Goal: Task Accomplishment & Management: Complete application form

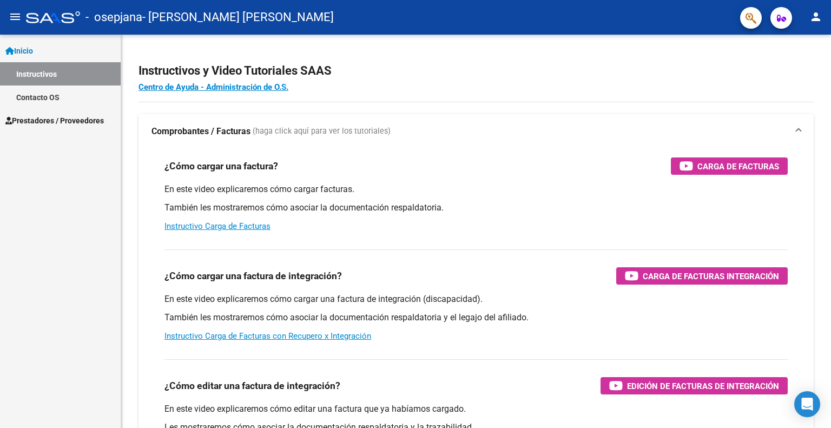
click at [15, 24] on button "menu" at bounding box center [15, 17] width 22 height 22
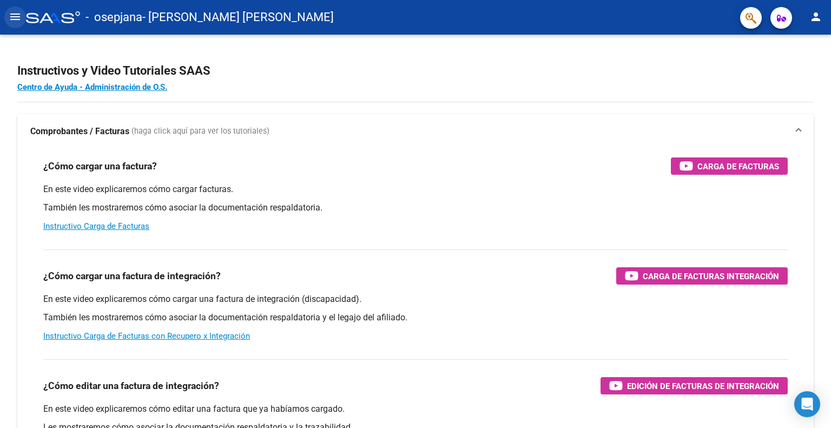
click at [15, 24] on button "menu" at bounding box center [15, 17] width 22 height 22
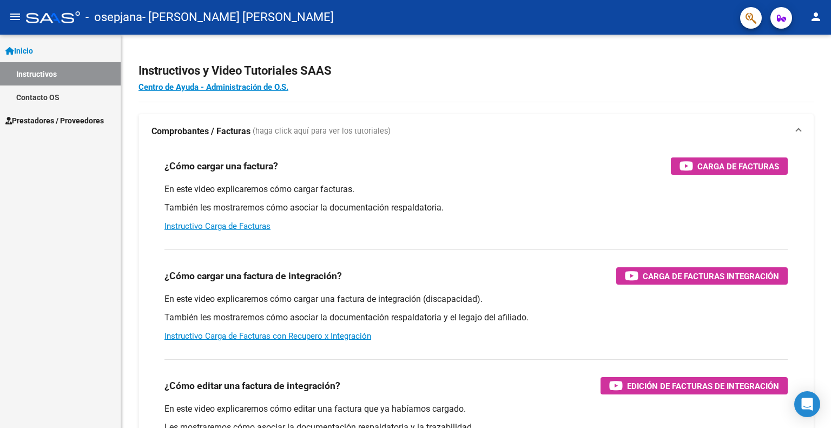
click at [46, 18] on div at bounding box center [53, 17] width 54 height 12
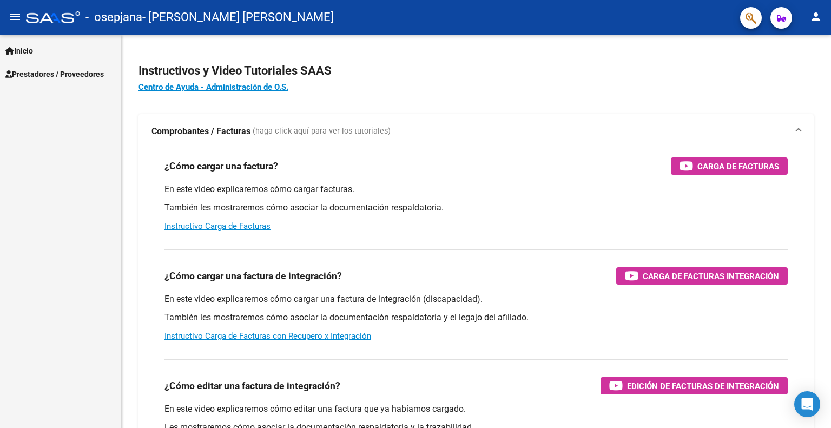
click at [47, 76] on span "Prestadores / Proveedores" at bounding box center [54, 74] width 98 height 12
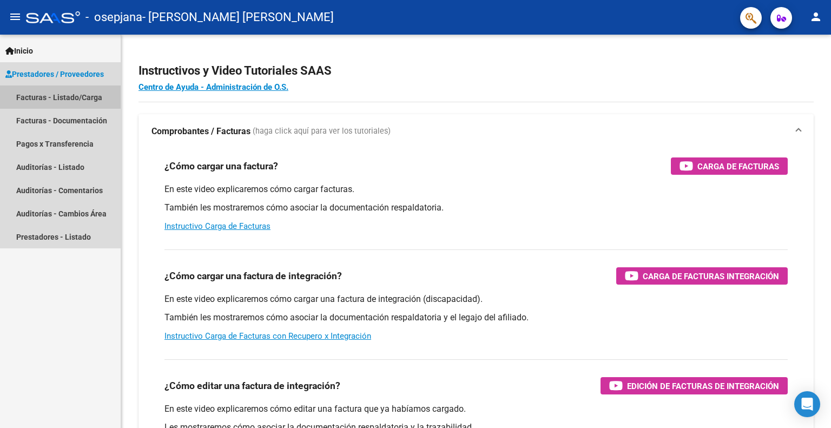
click at [63, 93] on link "Facturas - Listado/Carga" at bounding box center [60, 96] width 121 height 23
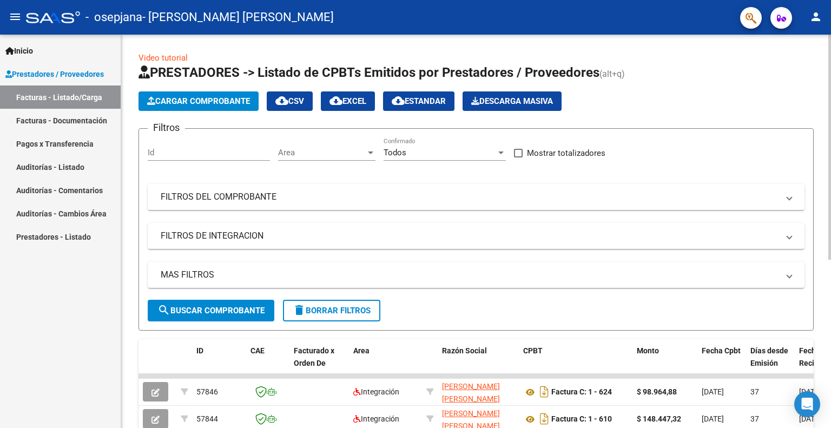
click at [207, 104] on span "Cargar Comprobante" at bounding box center [198, 101] width 103 height 10
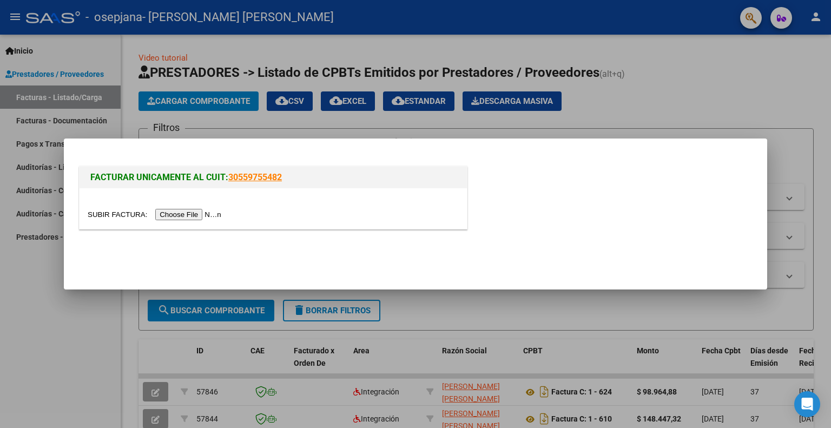
click at [194, 218] on input "file" at bounding box center [156, 214] width 137 height 11
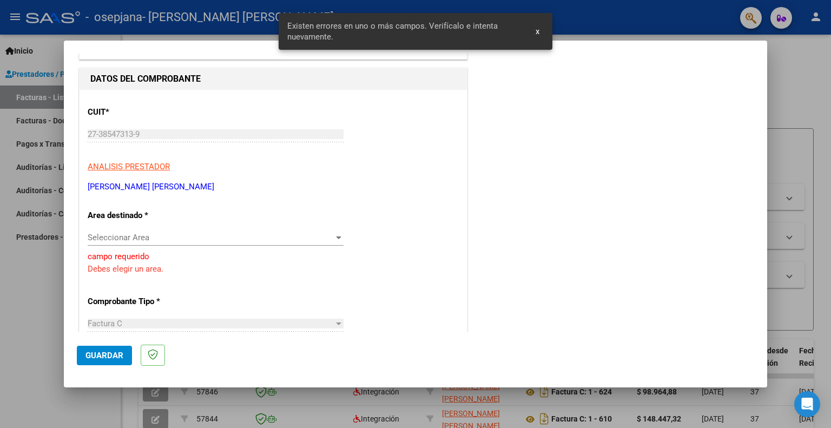
scroll to position [119, 0]
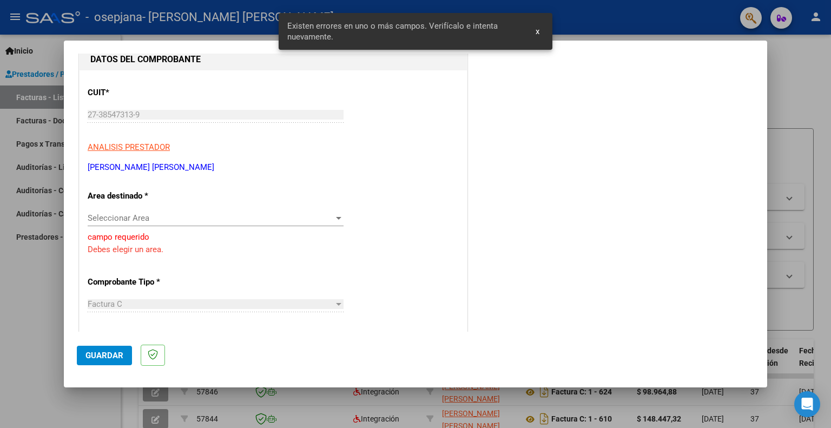
click at [251, 218] on span "Seleccionar Area" at bounding box center [211, 218] width 246 height 10
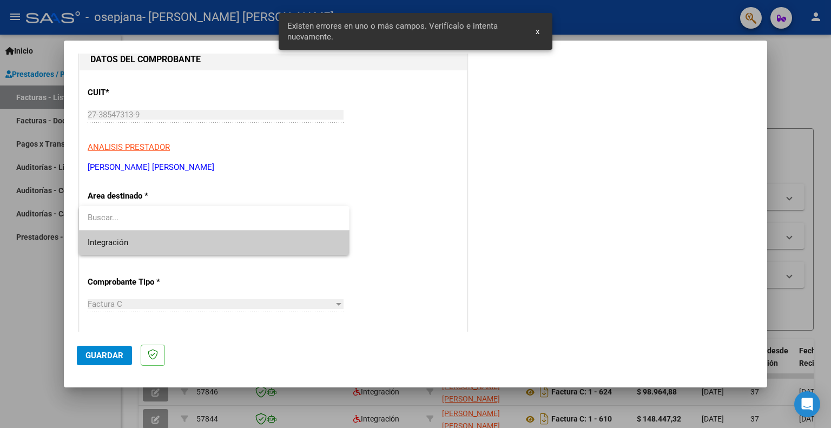
click at [221, 245] on span "Integración" at bounding box center [214, 242] width 253 height 24
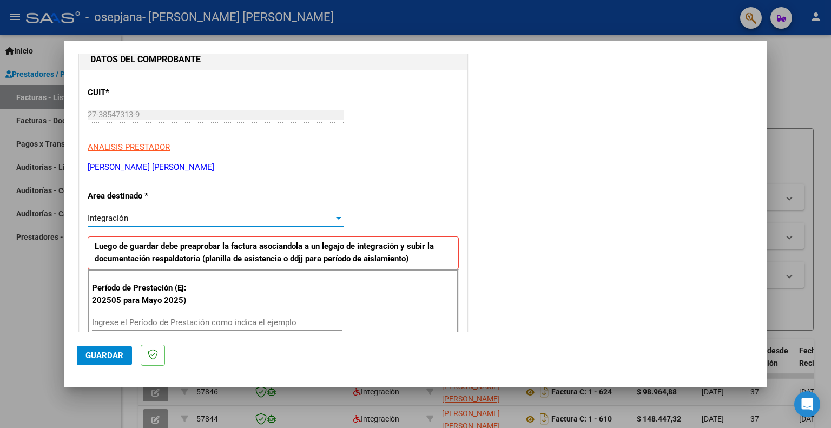
click at [134, 322] on input "Ingrese el Período de Prestación como indica el ejemplo" at bounding box center [217, 323] width 250 height 10
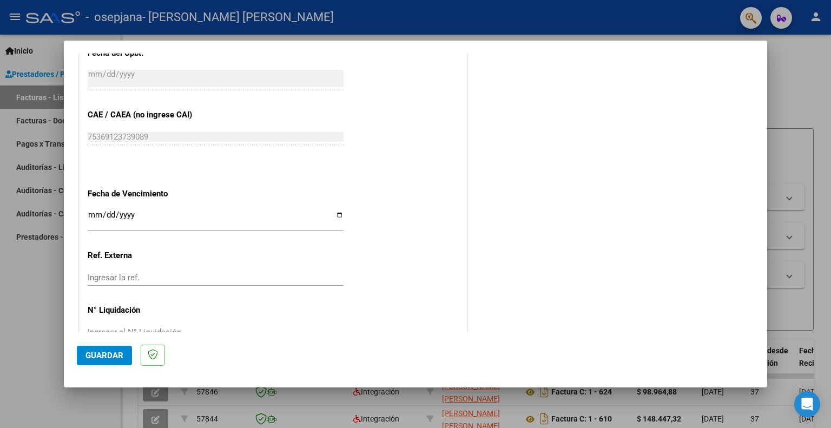
scroll to position [673, 0]
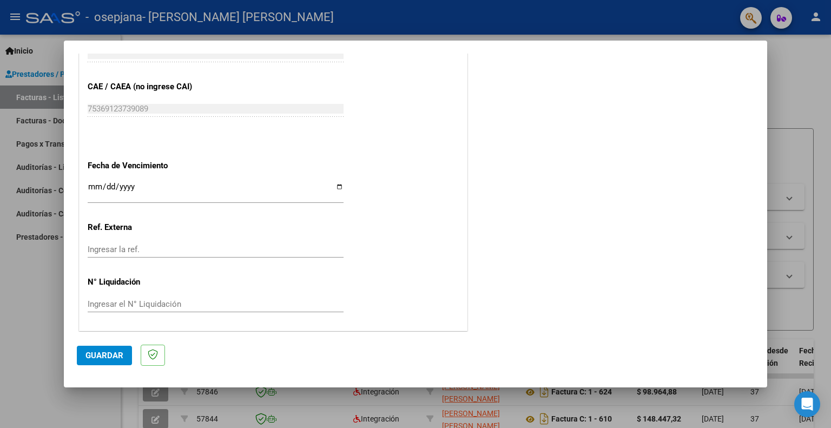
type input "202508"
click at [329, 189] on input "Ingresar la fecha" at bounding box center [216, 190] width 256 height 17
click at [335, 187] on input "Ingresar la fecha" at bounding box center [216, 190] width 256 height 17
type input "[DATE]"
click at [108, 352] on span "Guardar" at bounding box center [104, 356] width 38 height 10
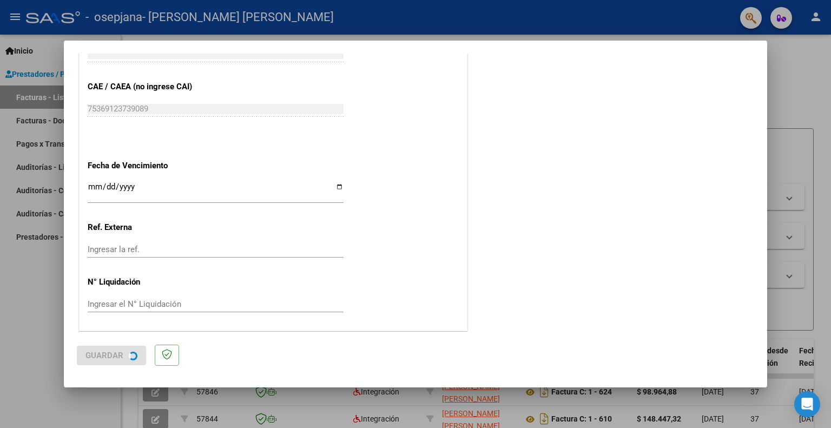
scroll to position [0, 0]
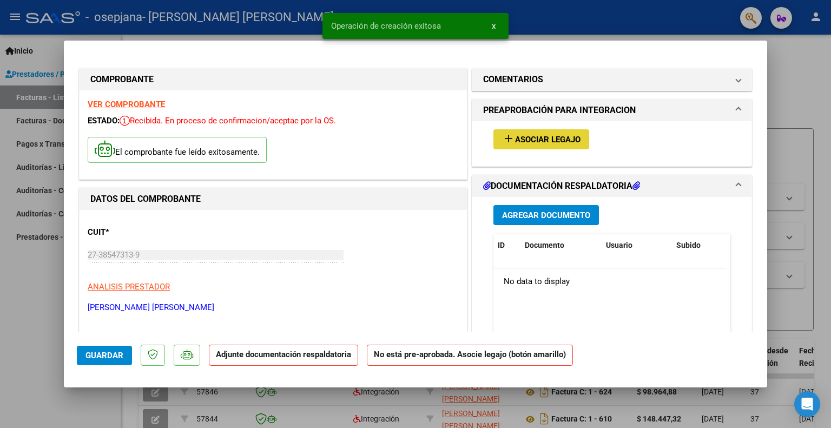
click at [556, 139] on span "Asociar Legajo" at bounding box center [547, 140] width 65 height 10
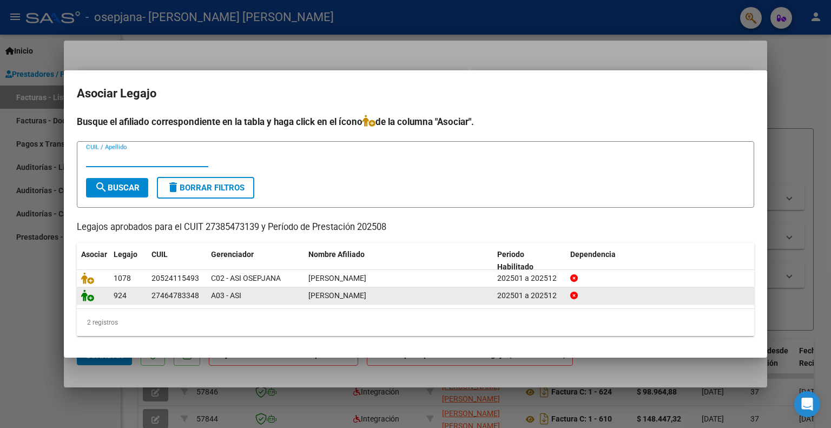
click at [88, 300] on icon at bounding box center [87, 295] width 13 height 12
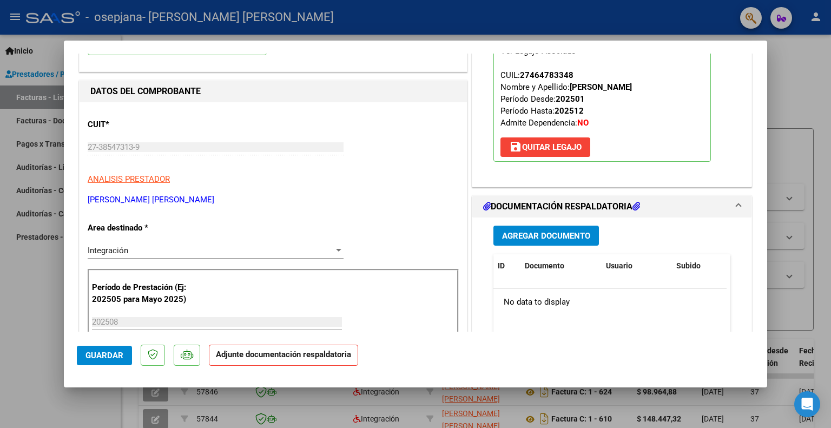
scroll to position [122, 0]
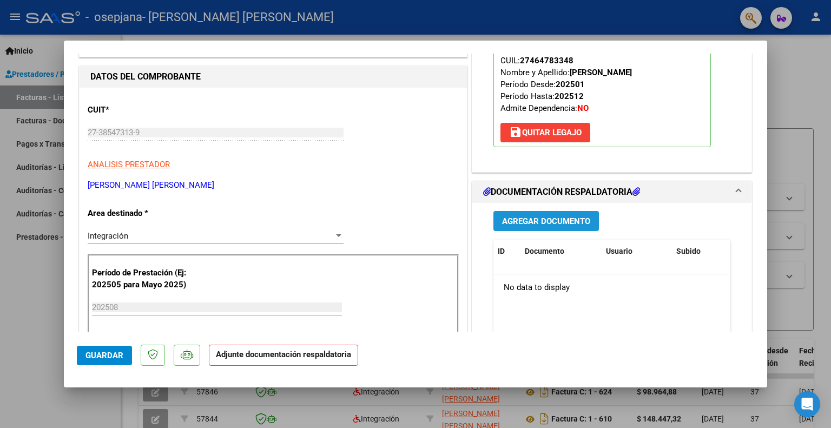
click at [569, 225] on span "Agregar Documento" at bounding box center [546, 221] width 88 height 10
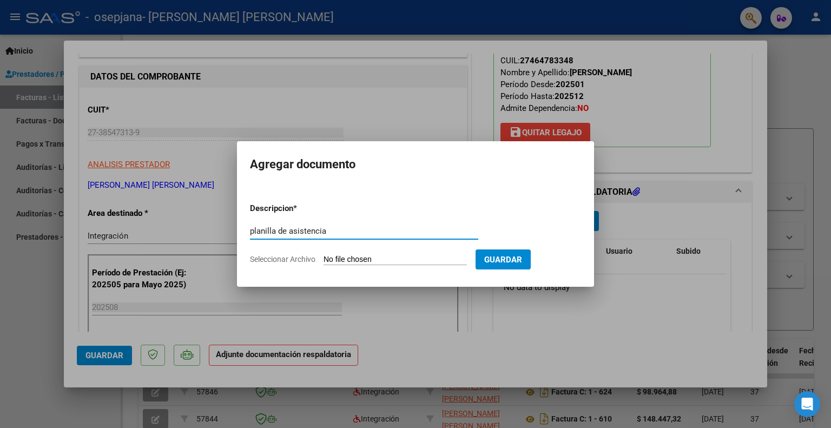
type input "planilla de asistencia"
click at [409, 260] on input "Seleccionar Archivo" at bounding box center [395, 260] width 143 height 10
type input "C:\fakepath\[PERSON_NAME].pdf"
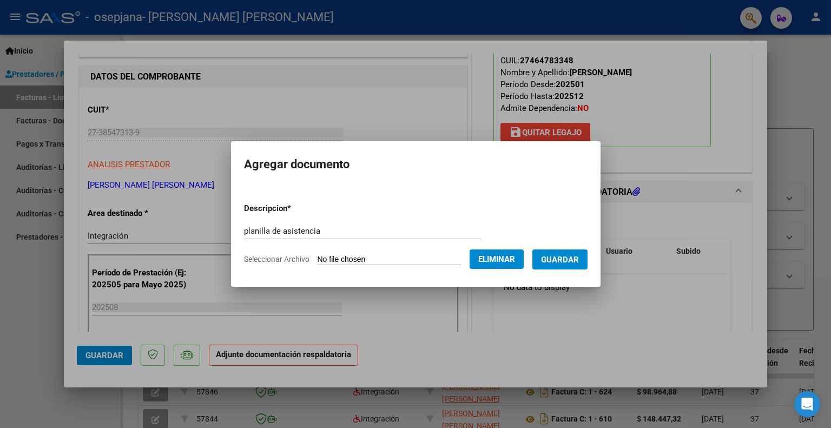
click at [571, 262] on span "Guardar" at bounding box center [560, 260] width 38 height 10
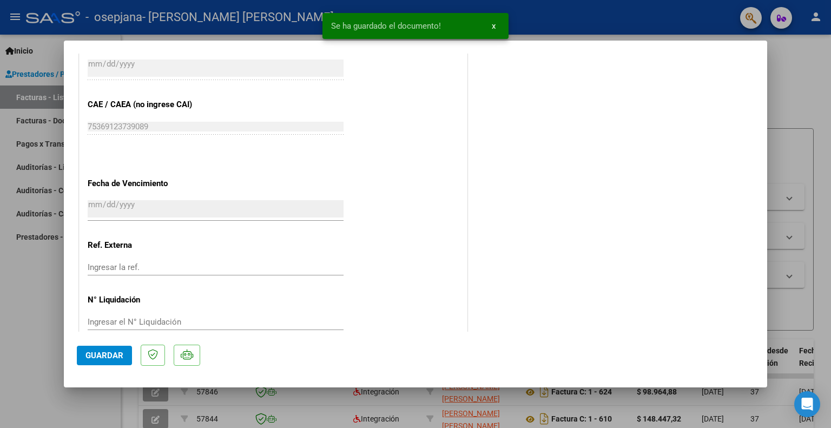
scroll to position [689, 0]
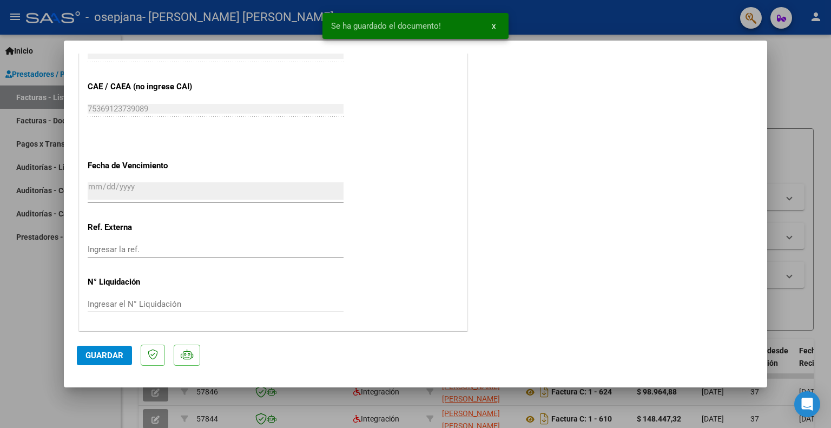
click at [103, 365] on button "Guardar" at bounding box center [104, 355] width 55 height 19
click at [792, 189] on div at bounding box center [415, 214] width 831 height 428
type input "$ 0,00"
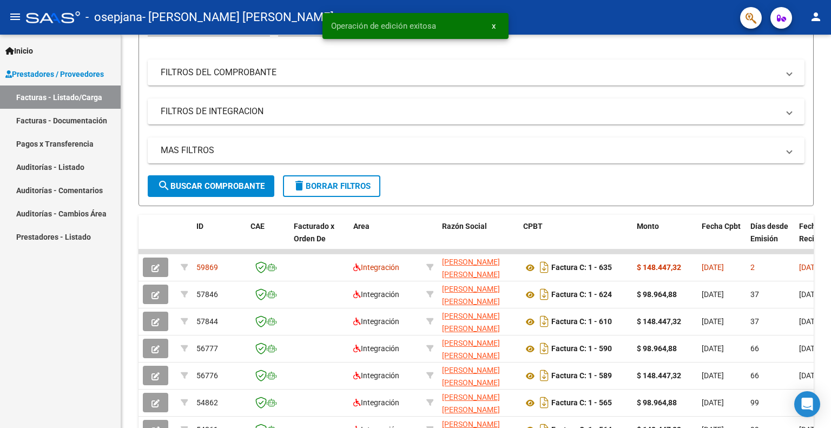
scroll to position [147, 0]
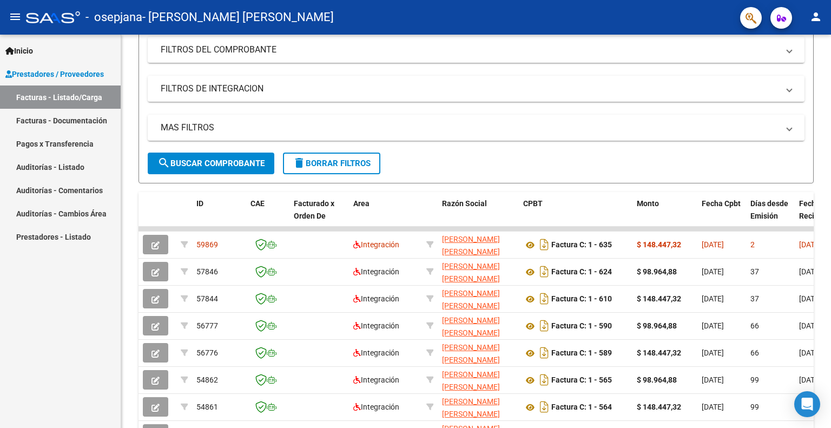
click at [54, 96] on link "Facturas - Listado/Carga" at bounding box center [60, 96] width 121 height 23
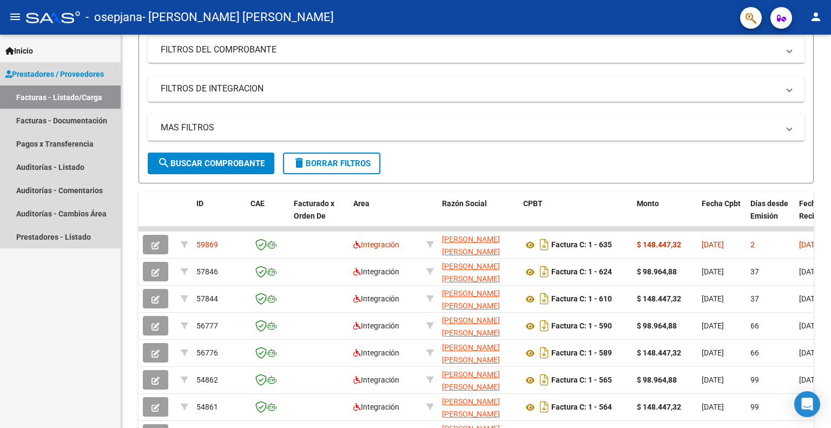
click at [80, 99] on link "Facturas - Listado/Carga" at bounding box center [60, 96] width 121 height 23
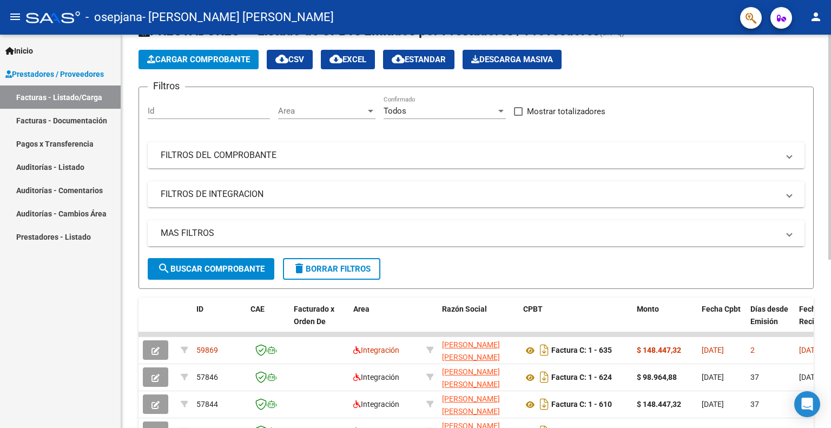
scroll to position [0, 0]
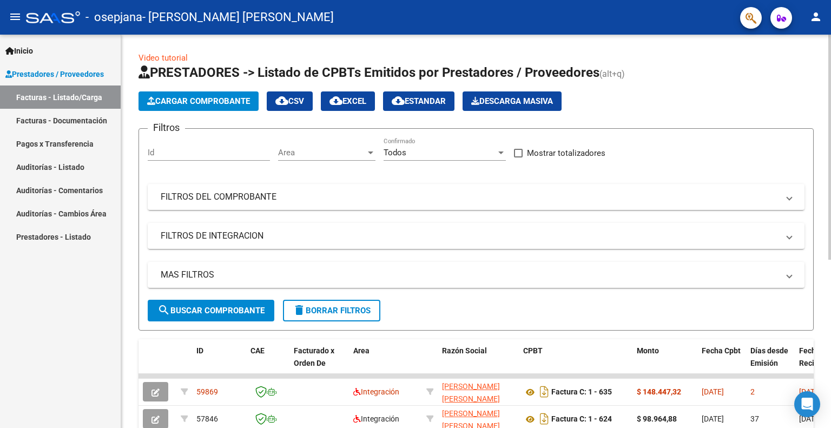
click at [190, 102] on span "Cargar Comprobante" at bounding box center [198, 101] width 103 height 10
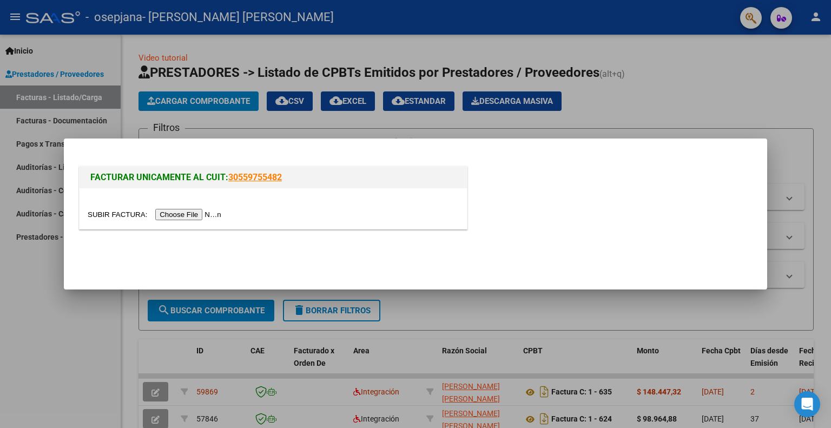
click at [195, 216] on input "file" at bounding box center [156, 214] width 137 height 11
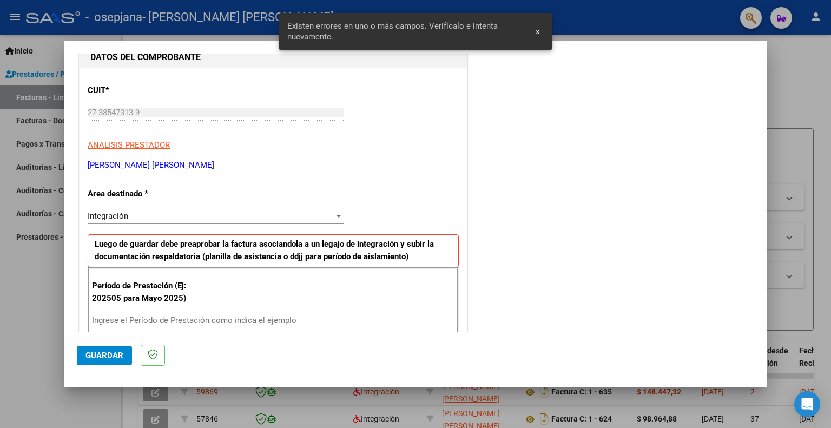
scroll to position [216, 0]
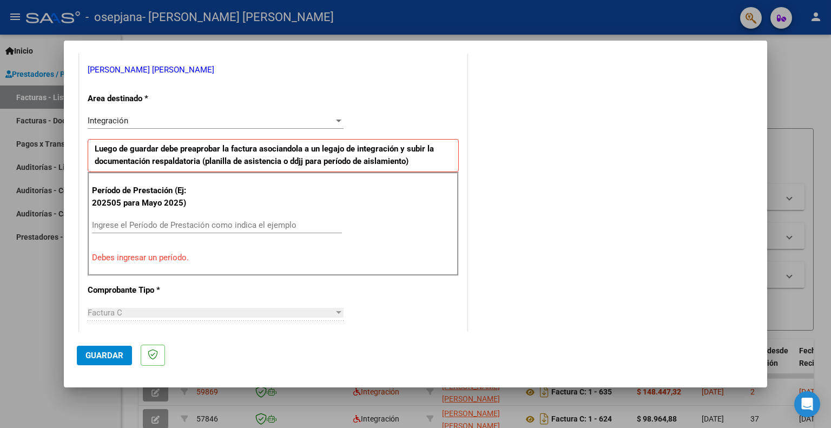
click at [140, 227] on input "Ingrese el Período de Prestación como indica el ejemplo" at bounding box center [217, 225] width 250 height 10
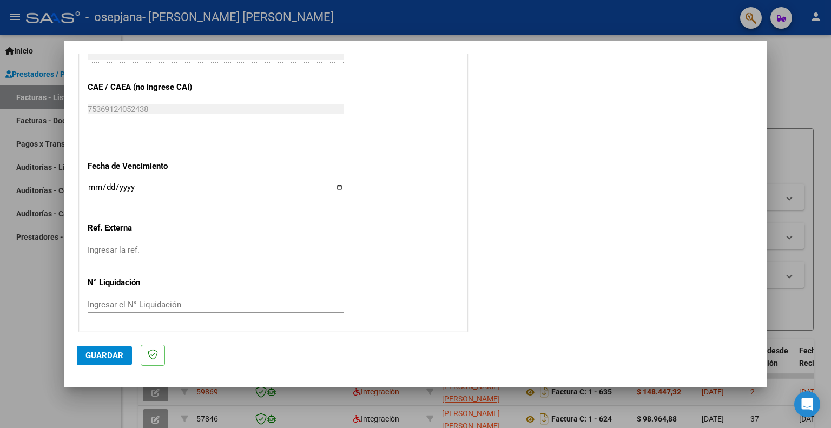
scroll to position [673, 0]
type input "202508"
click at [336, 182] on input "Ingresar la fecha" at bounding box center [216, 190] width 256 height 17
type input "[DATE]"
click at [115, 353] on span "Guardar" at bounding box center [104, 356] width 38 height 10
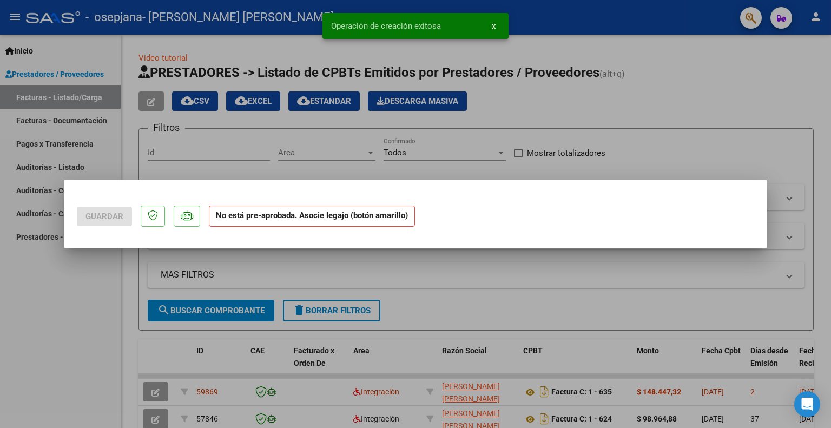
scroll to position [0, 0]
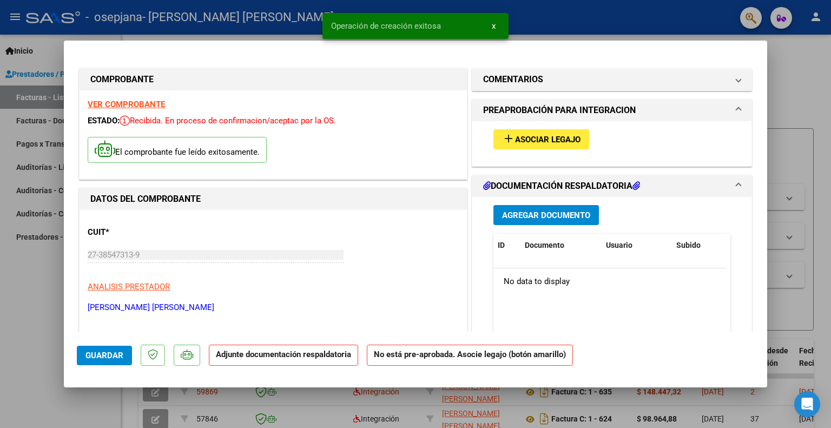
click at [544, 140] on span "Asociar Legajo" at bounding box center [547, 140] width 65 height 10
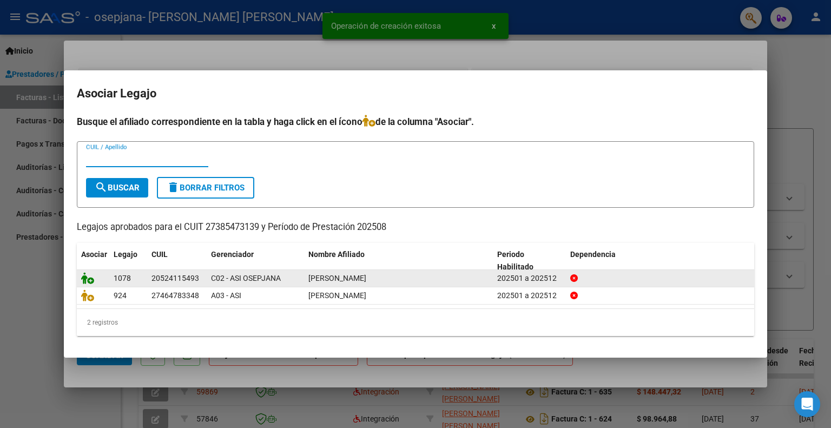
click at [86, 281] on icon at bounding box center [87, 278] width 13 height 12
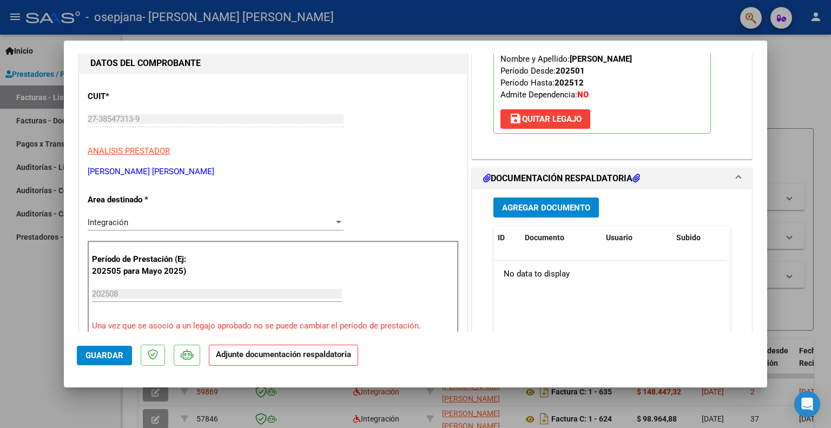
scroll to position [143, 0]
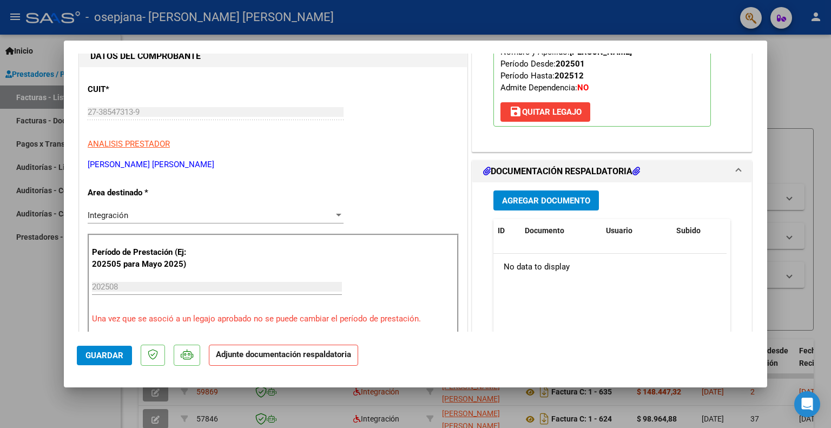
click at [561, 197] on span "Agregar Documento" at bounding box center [546, 201] width 88 height 10
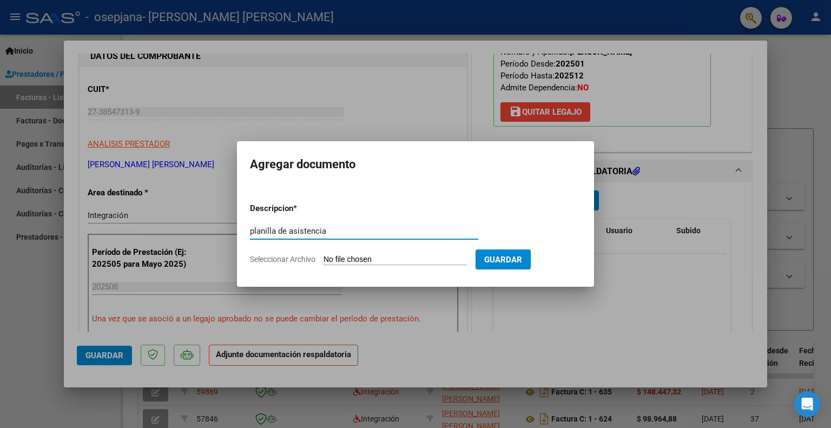
type input "planilla de asistencia"
click at [446, 260] on input "Seleccionar Archivo" at bounding box center [395, 260] width 143 height 10
type input "C:\fakepath\Zantino agosto.pdf"
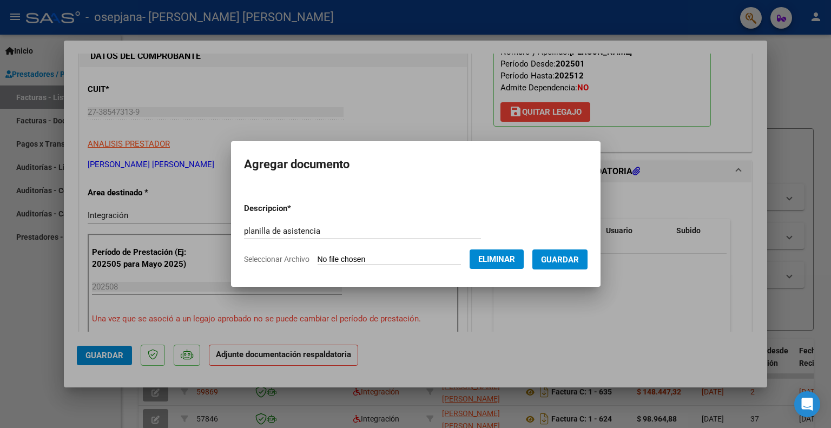
click at [575, 259] on span "Guardar" at bounding box center [560, 260] width 38 height 10
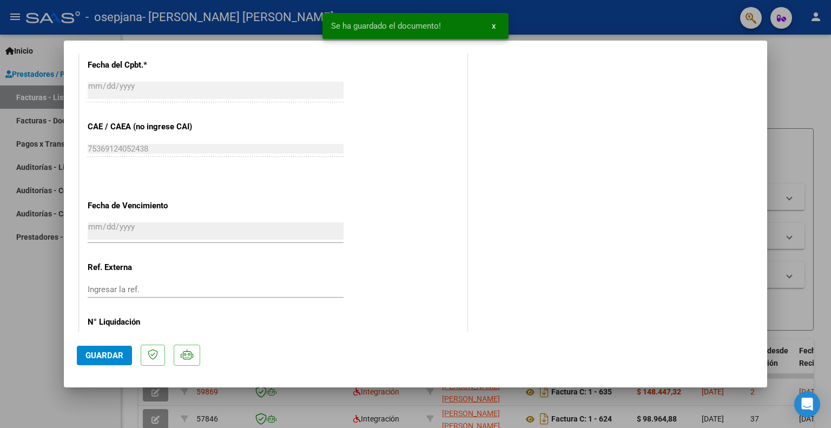
scroll to position [651, 0]
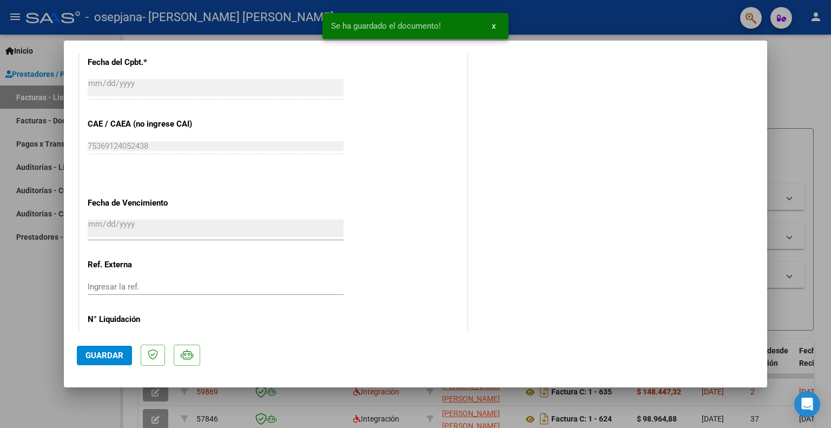
click at [106, 357] on span "Guardar" at bounding box center [104, 356] width 38 height 10
click at [790, 104] on div at bounding box center [415, 214] width 831 height 428
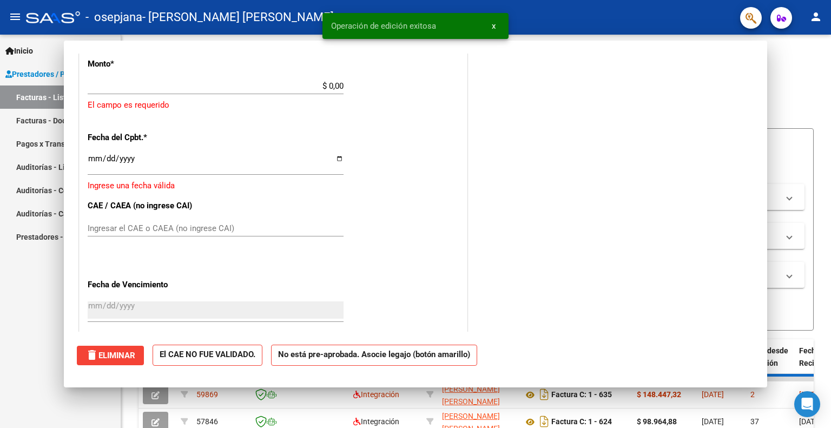
scroll to position [0, 0]
